Goal: Task Accomplishment & Management: Manage account settings

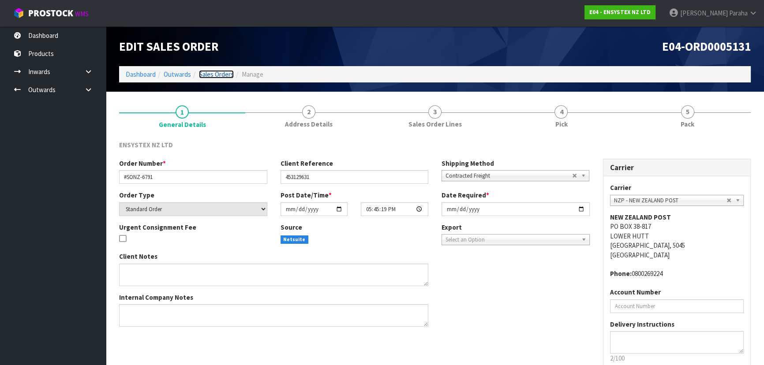
click at [218, 75] on link "Sales Orders" at bounding box center [216, 74] width 35 height 8
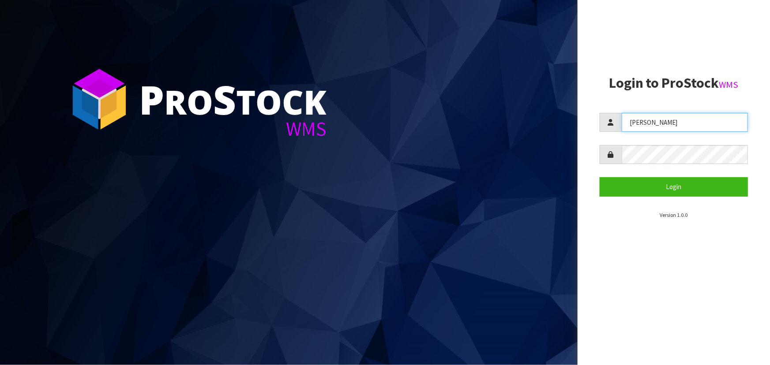
click at [695, 125] on input "[PERSON_NAME]" at bounding box center [685, 122] width 126 height 19
type input "[PERSON_NAME]"
click at [678, 199] on section "Login to ProStock WMS [GEOGRAPHIC_DATA] Login Version 1.0.0" at bounding box center [674, 147] width 148 height 144
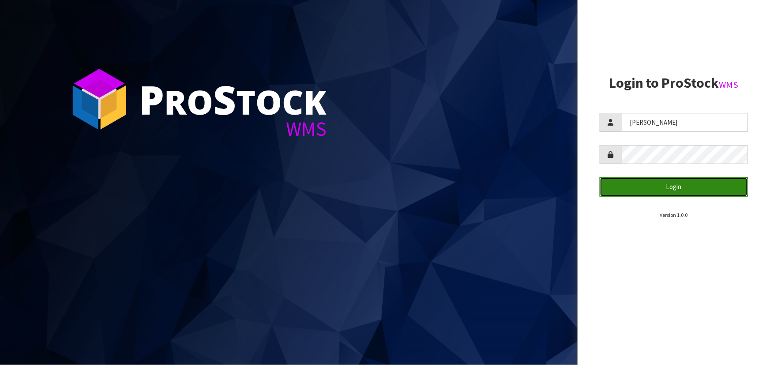
click at [678, 187] on button "Login" at bounding box center [674, 186] width 148 height 19
